Goal: Navigation & Orientation: Find specific page/section

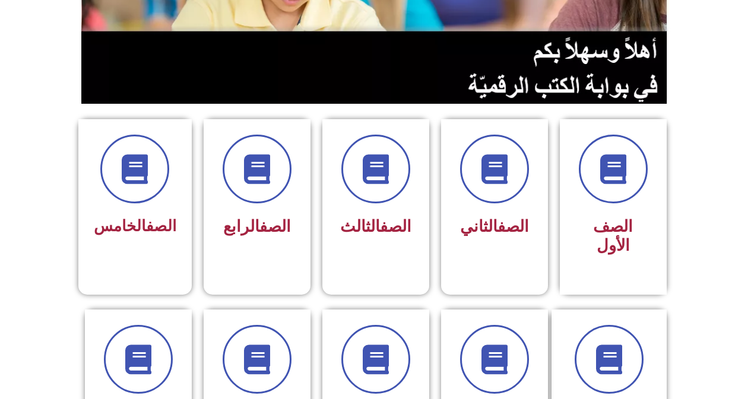
scroll to position [237, 0]
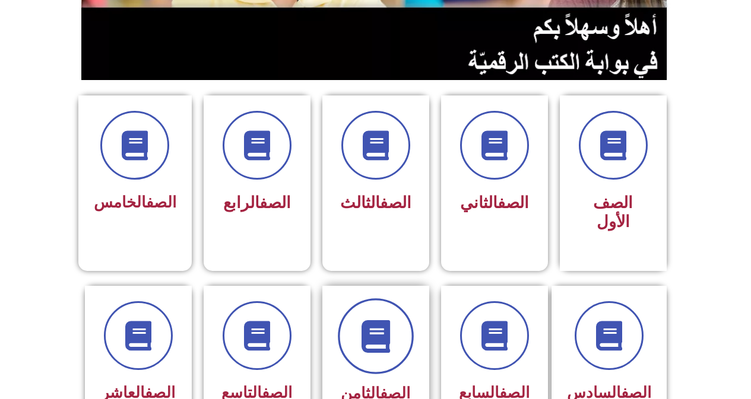
click at [355, 326] on span at bounding box center [376, 337] width 76 height 76
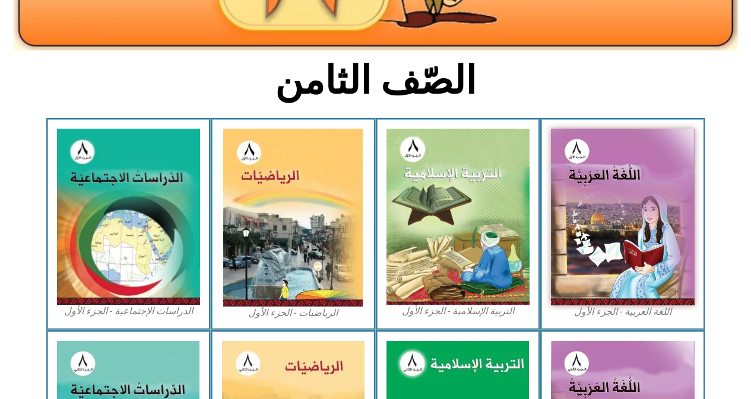
scroll to position [261, 0]
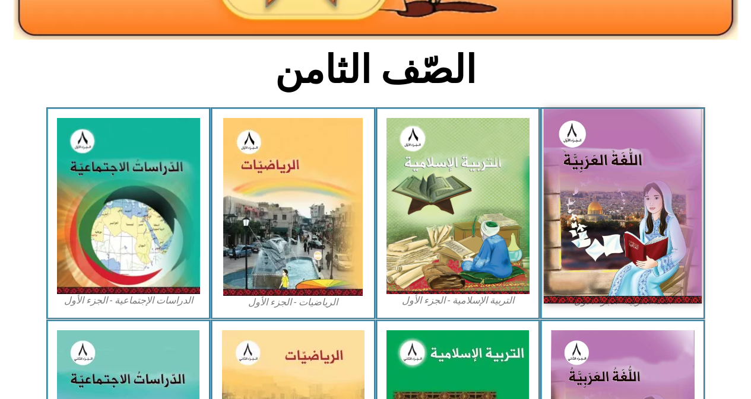
click at [599, 205] on img at bounding box center [623, 206] width 158 height 194
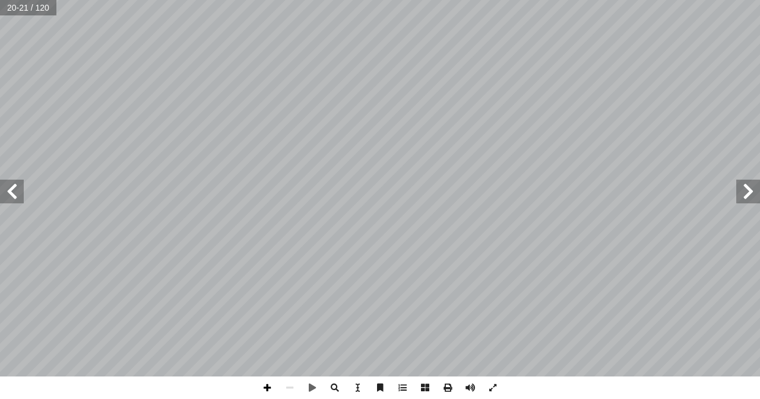
click at [272, 383] on span at bounding box center [267, 388] width 23 height 23
click at [273, 384] on span at bounding box center [267, 388] width 23 height 23
click at [321, 108] on html "الصفحة الرئيسية الصف الأول الصف الثاني الصف الثالث الصف الرابع الصف الخامس الصف…" at bounding box center [380, 54] width 760 height 108
